Goal: Information Seeking & Learning: Find specific fact

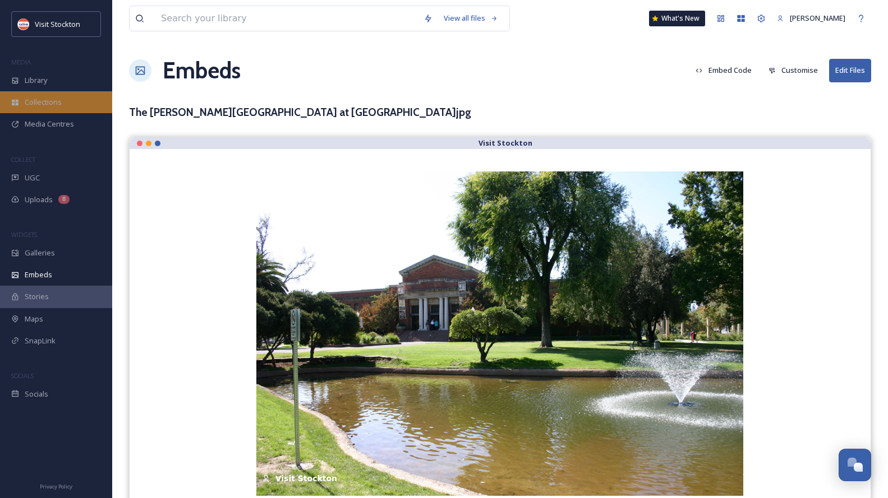
click at [35, 91] on div "Collections" at bounding box center [56, 102] width 112 height 22
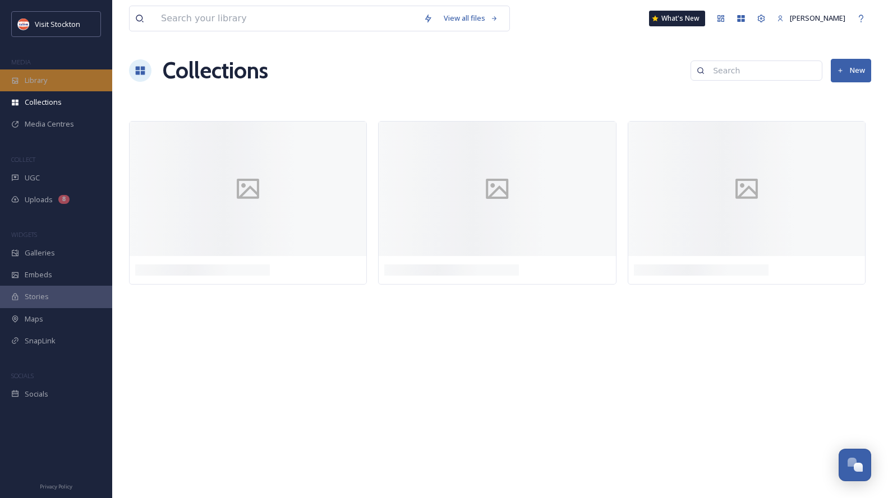
click at [37, 78] on span "Library" at bounding box center [36, 80] width 22 height 11
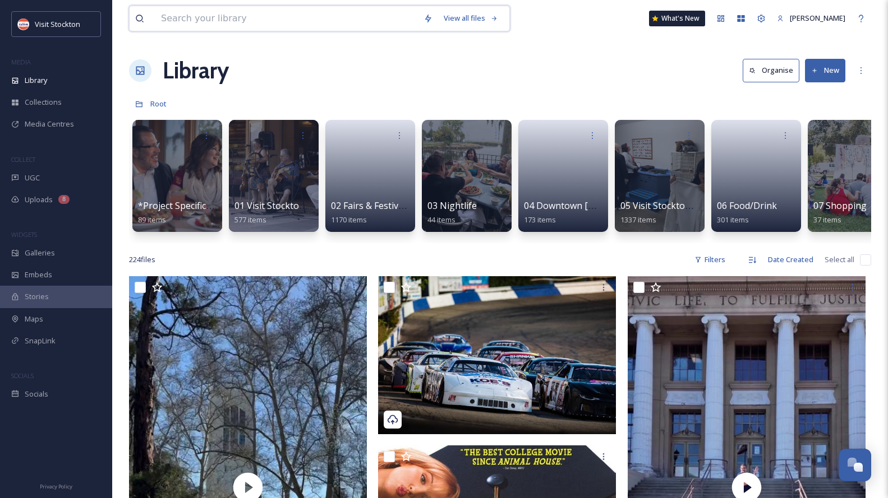
click at [242, 19] on input at bounding box center [286, 18] width 262 height 25
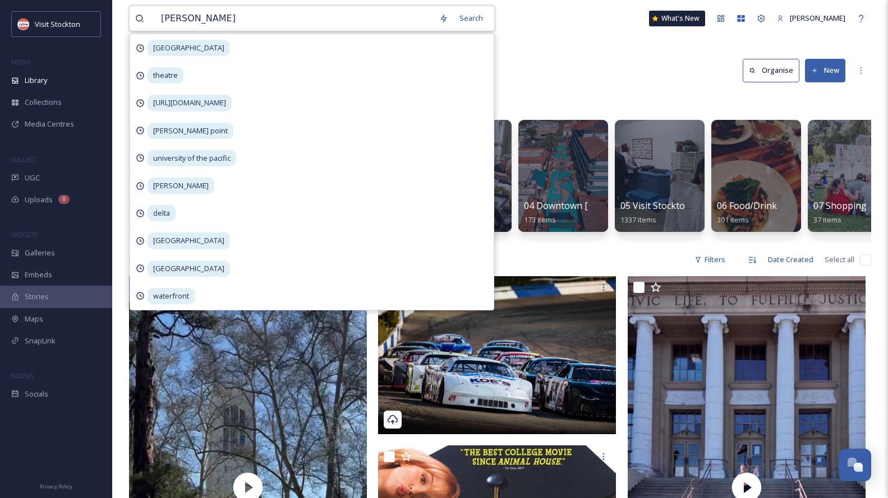
type input "[PERSON_NAME]"
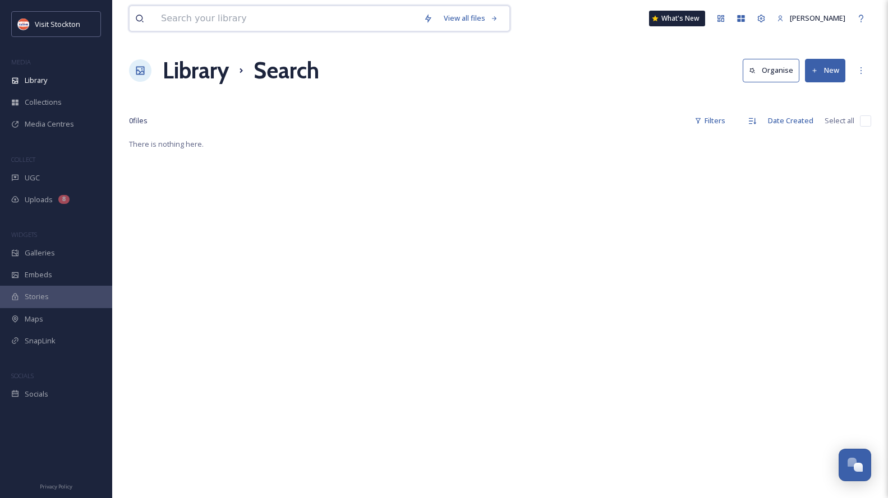
click at [216, 25] on input at bounding box center [286, 18] width 262 height 25
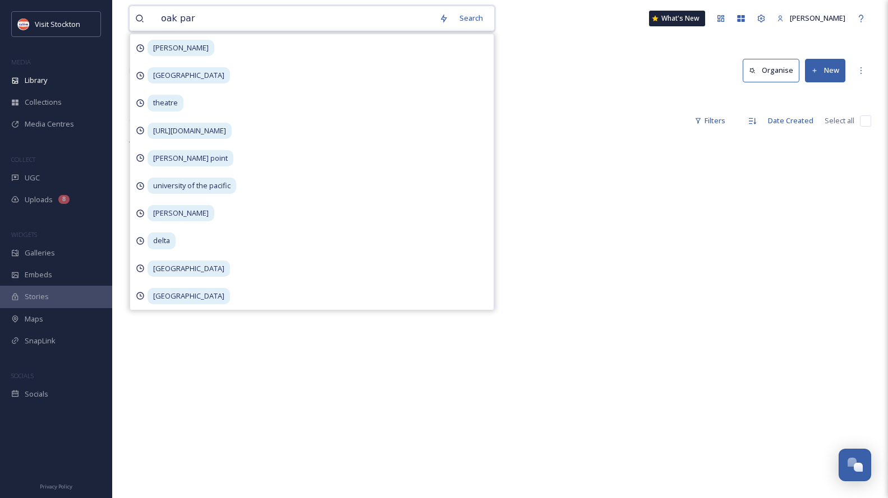
type input "[GEOGRAPHIC_DATA]"
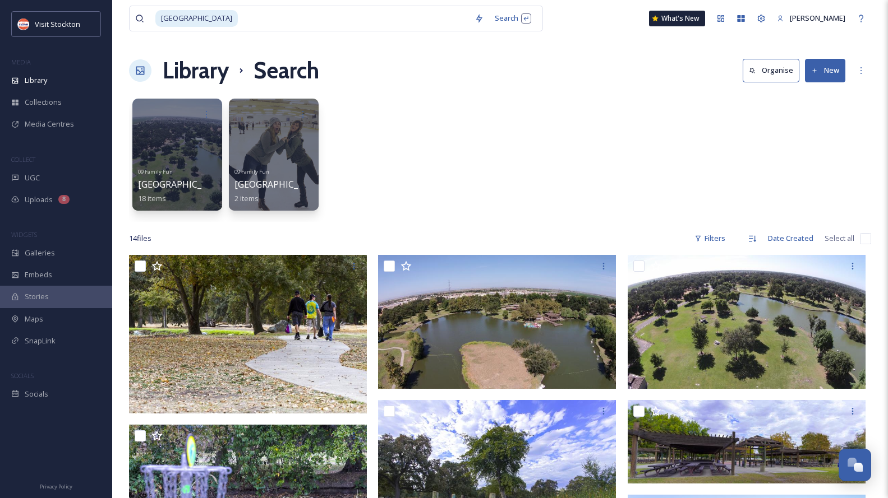
click at [572, 122] on div "09 Family Fun [GEOGRAPHIC_DATA] 18 items 09 Family [GEOGRAPHIC_DATA] 2 items" at bounding box center [500, 157] width 742 height 129
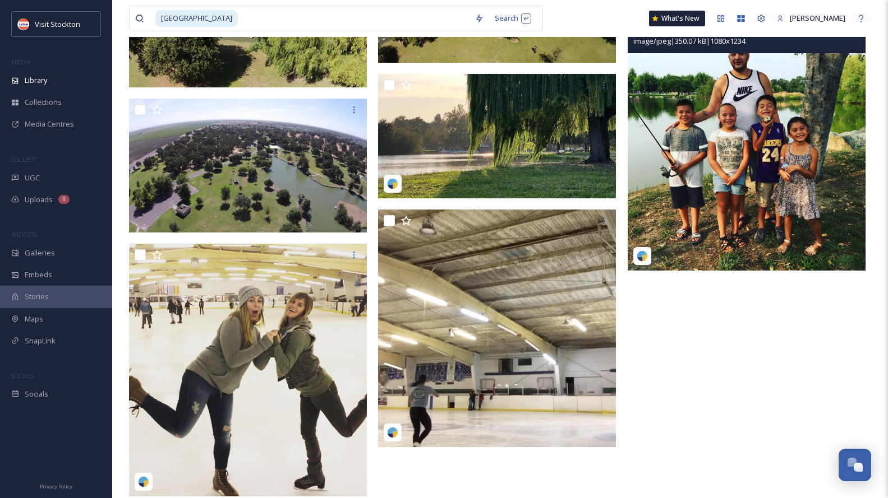
scroll to position [658, 0]
